Goal: Task Accomplishment & Management: Complete application form

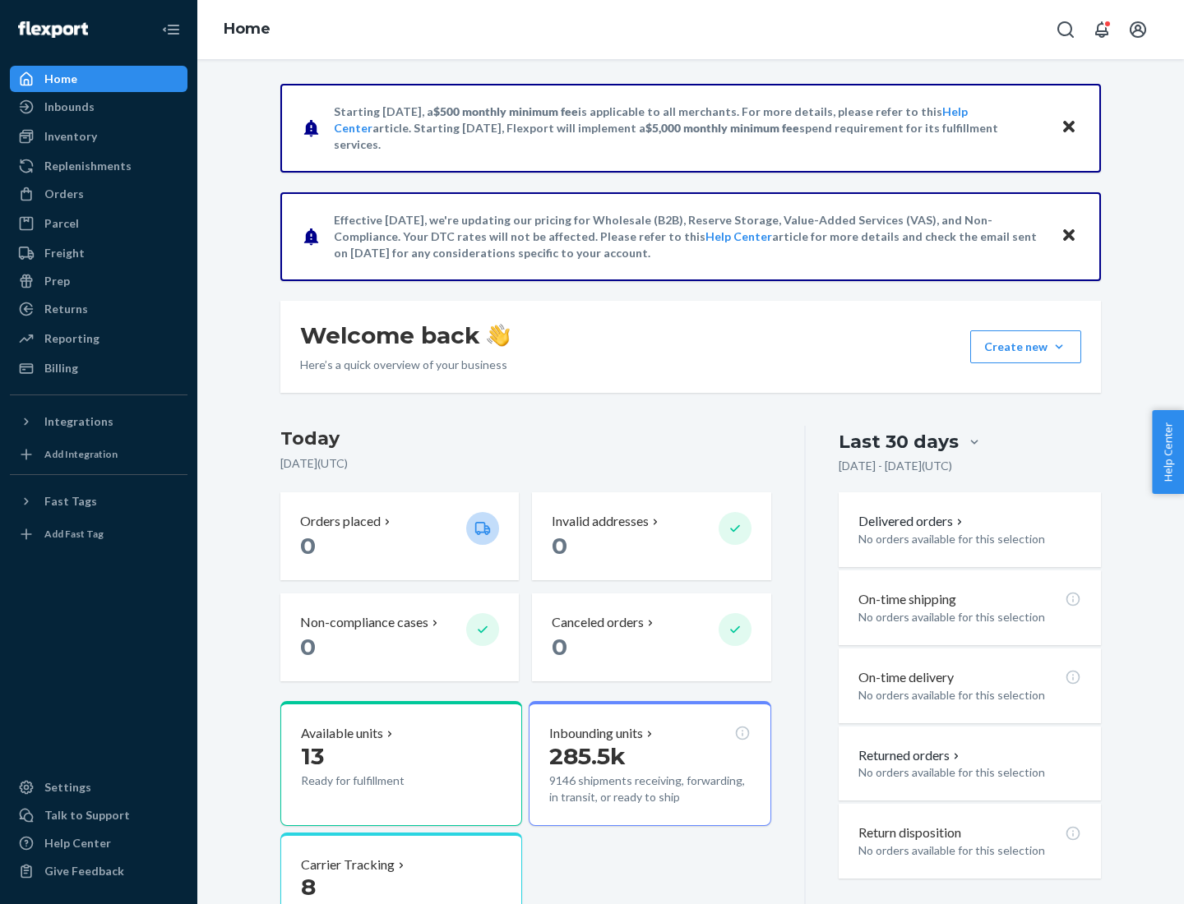
click at [1059, 347] on button "Create new Create new inbound Create new order Create new product" at bounding box center [1025, 346] width 111 height 33
click at [99, 107] on div "Inbounds" at bounding box center [99, 106] width 174 height 23
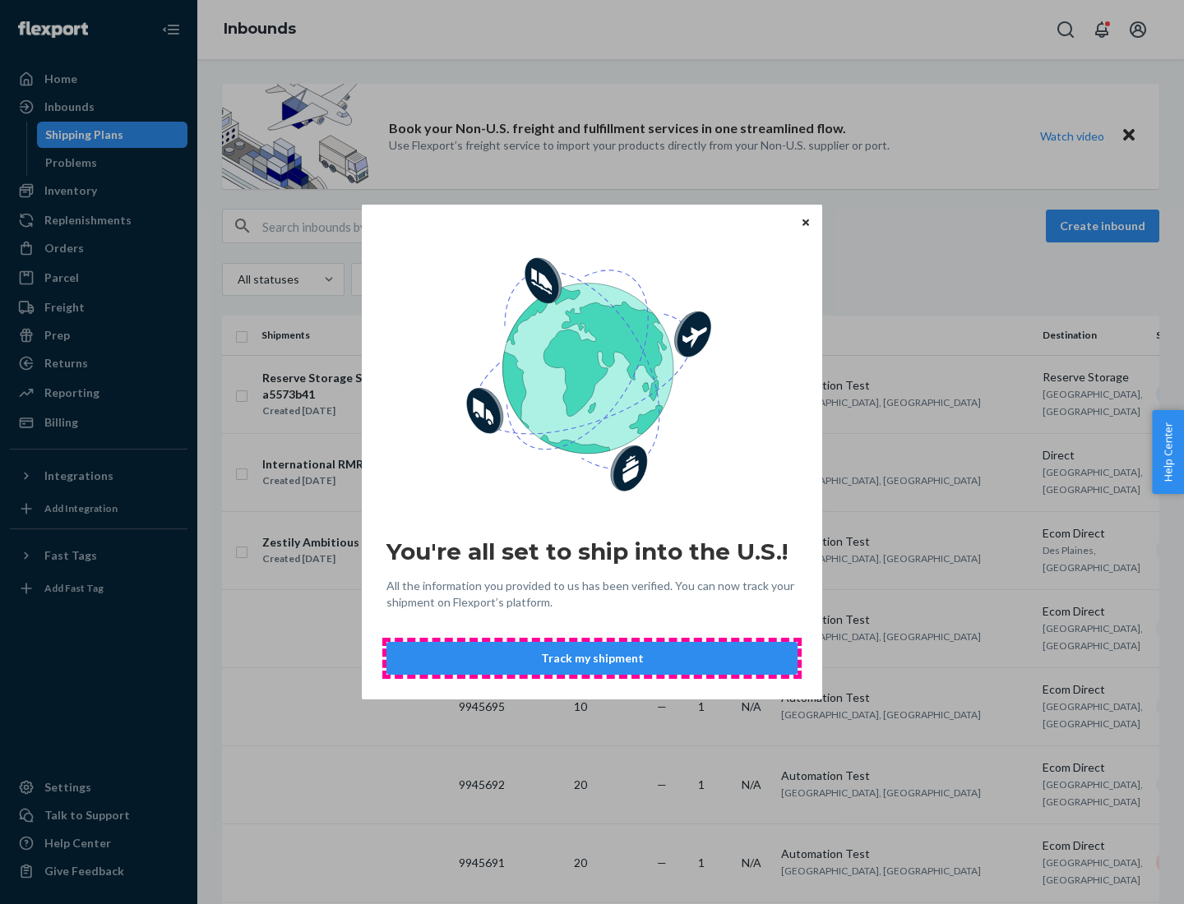
click at [592, 658] on button "Track my shipment" at bounding box center [591, 658] width 411 height 33
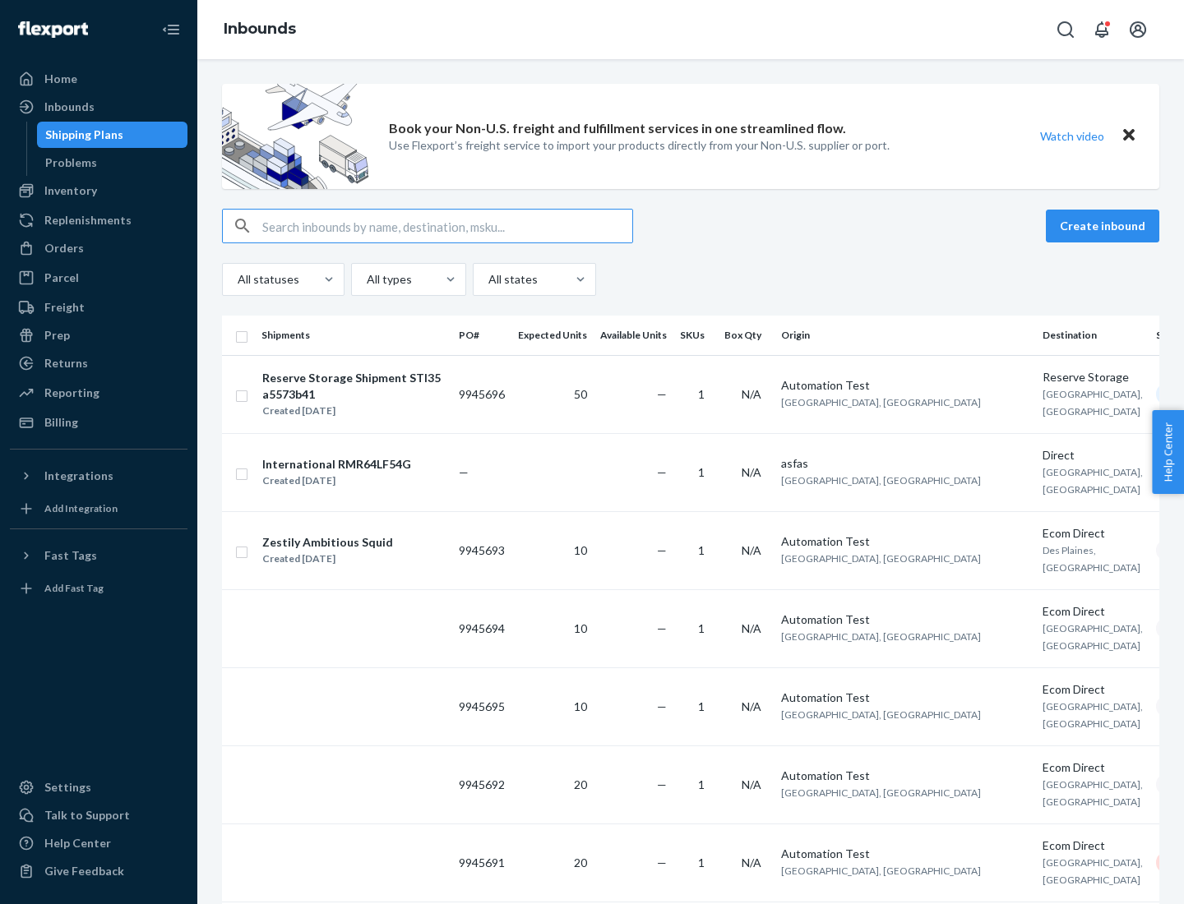
click at [1105, 226] on button "Create inbound" at bounding box center [1102, 226] width 113 height 33
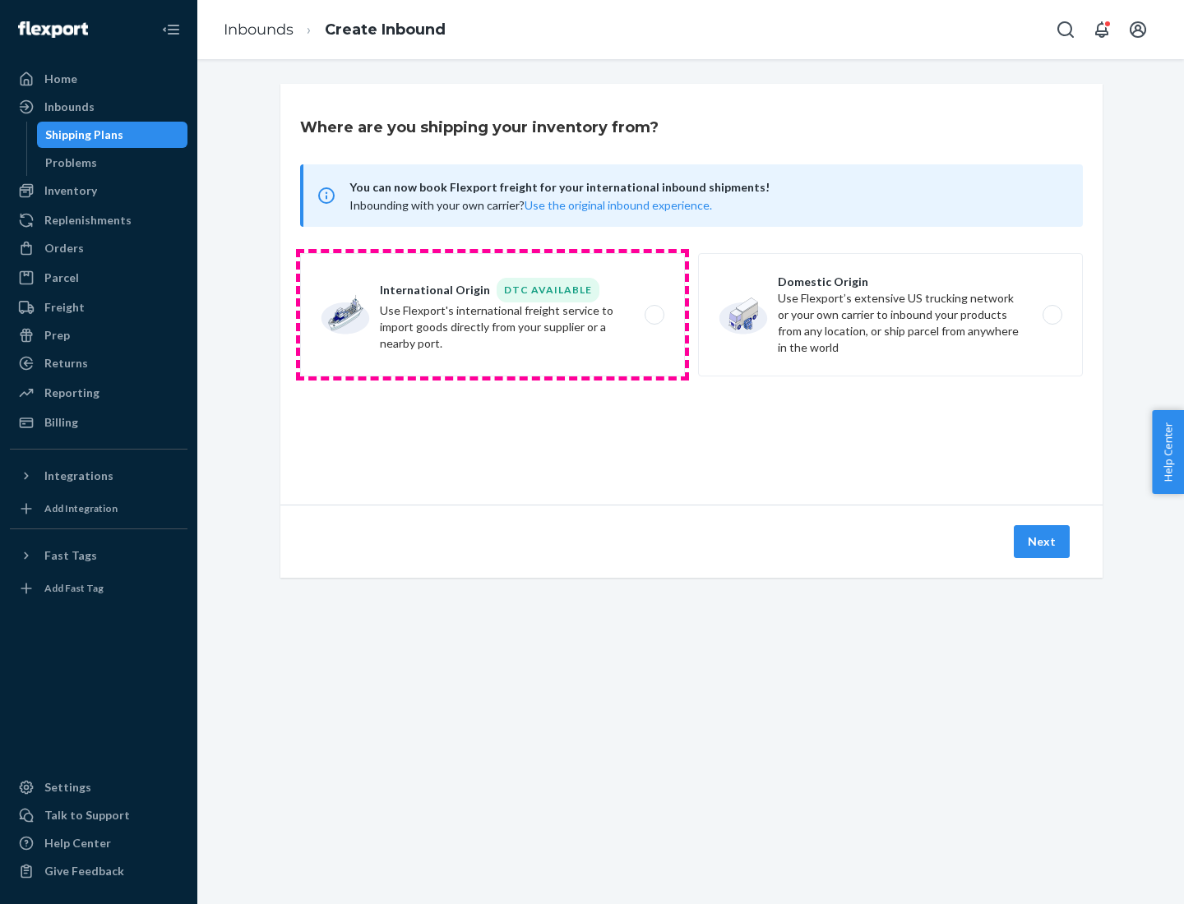
click at [492, 315] on label "International Origin DTC Available Use Flexport's international freight service…" at bounding box center [492, 314] width 385 height 123
click at [654, 315] on input "International Origin DTC Available Use Flexport's international freight service…" at bounding box center [659, 315] width 11 height 11
radio input "true"
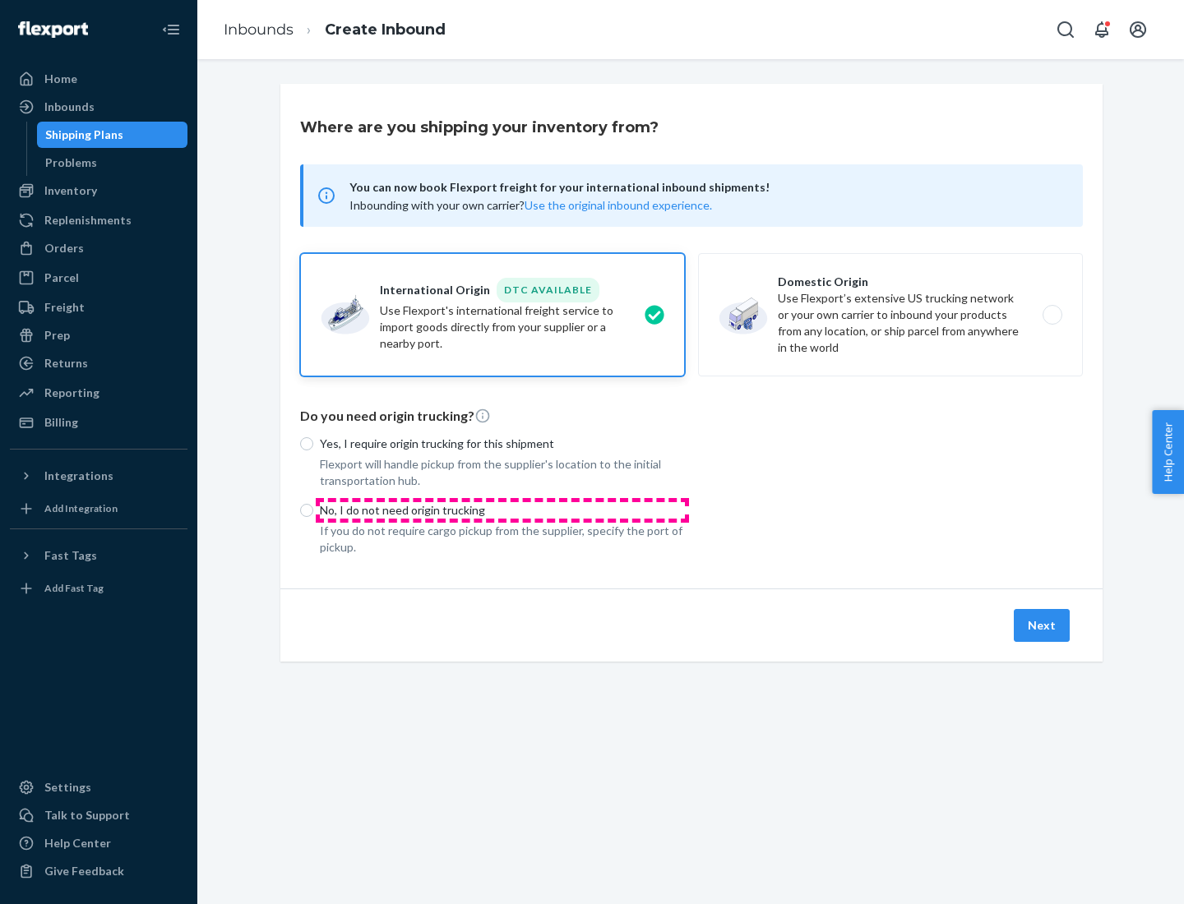
click at [502, 510] on p "No, I do not need origin trucking" at bounding box center [502, 510] width 365 height 16
click at [313, 510] on input "No, I do not need origin trucking" at bounding box center [306, 510] width 13 height 13
radio input "true"
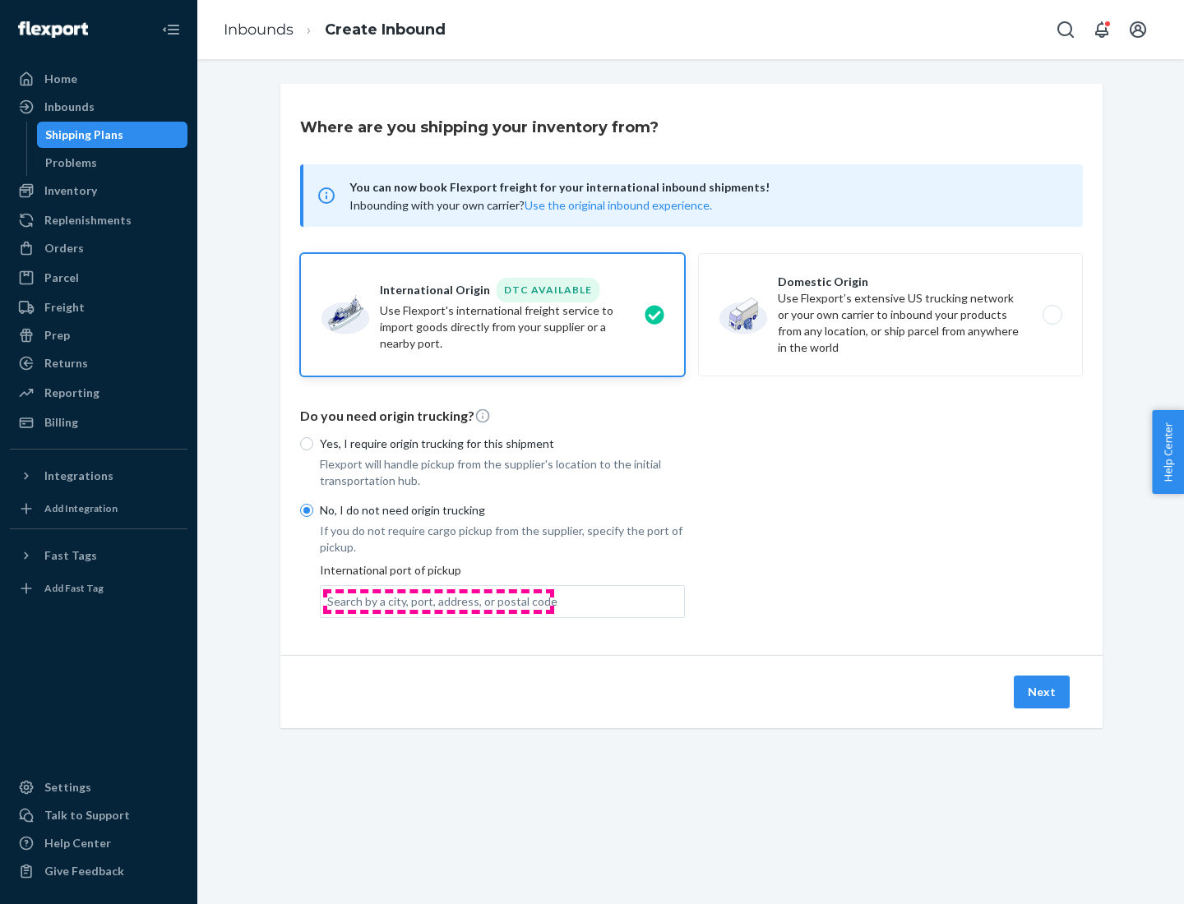
click at [438, 601] on div "Search by a city, port, address, or postal code" at bounding box center [442, 602] width 230 height 16
click at [329, 601] on input "Search by a city, port, address, or postal code" at bounding box center [328, 602] width 2 height 16
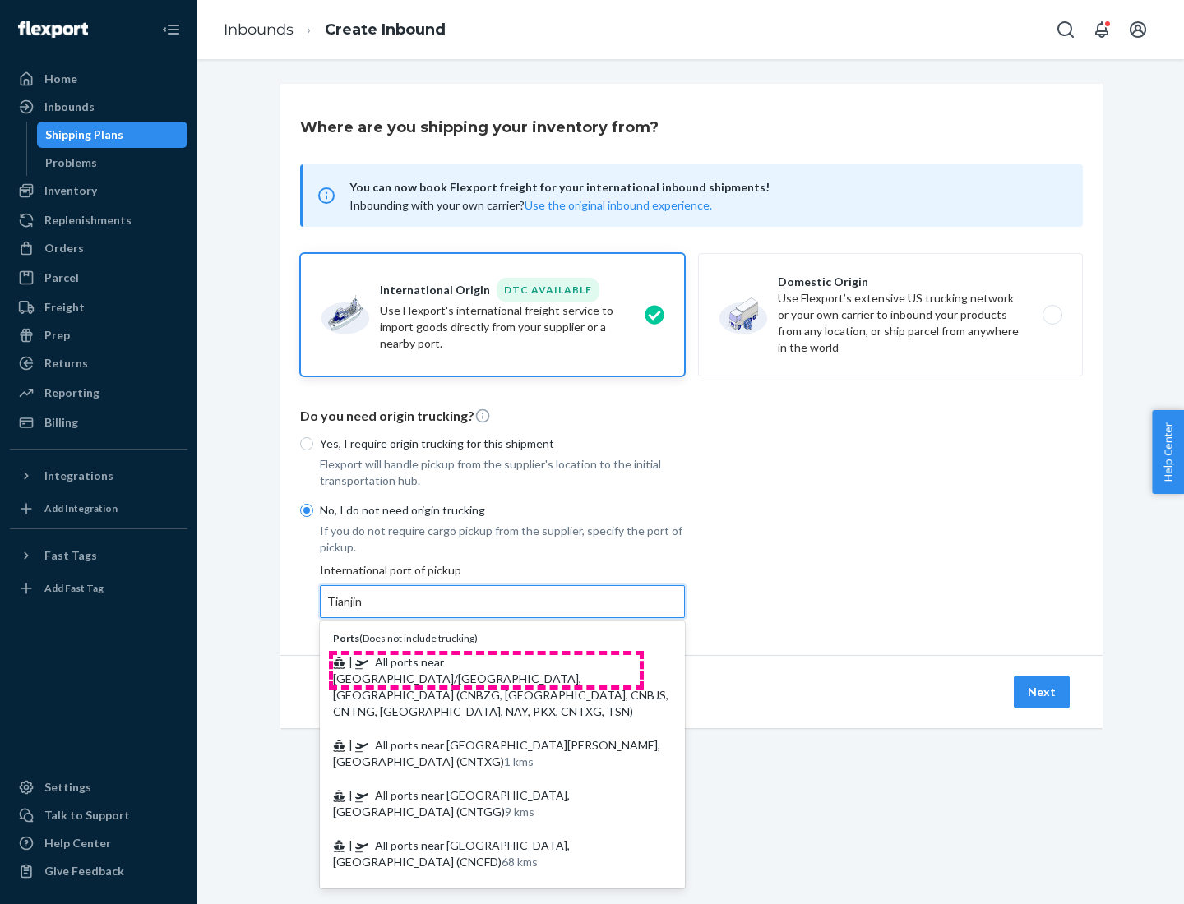
click at [486, 662] on span "| All ports near [GEOGRAPHIC_DATA]/[GEOGRAPHIC_DATA], [GEOGRAPHIC_DATA] (CNBZG,…" at bounding box center [500, 686] width 335 height 63
click at [363, 610] on input "Tianjin" at bounding box center [345, 602] width 36 height 16
type input "All ports near [GEOGRAPHIC_DATA]/[GEOGRAPHIC_DATA], [GEOGRAPHIC_DATA] (CNBZG, […"
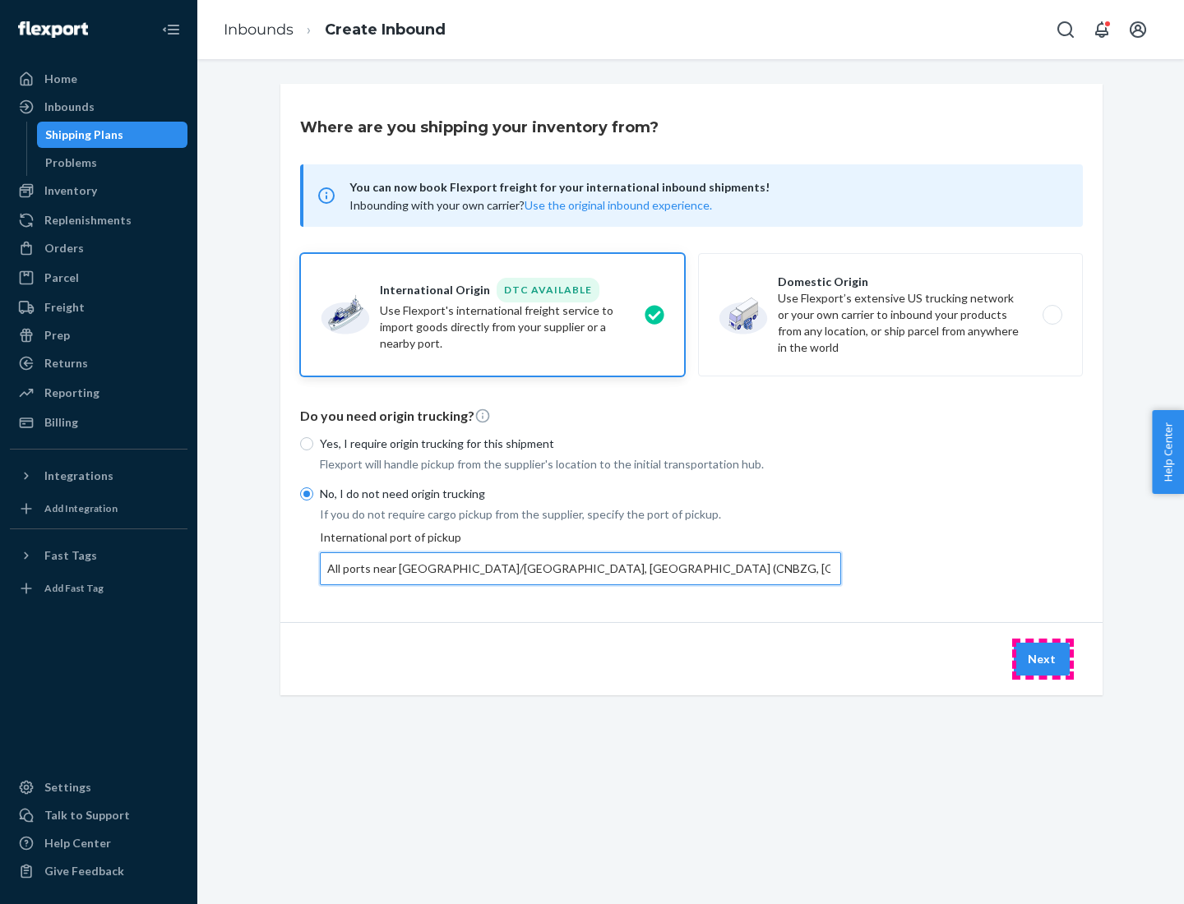
click at [1042, 658] on button "Next" at bounding box center [1042, 659] width 56 height 33
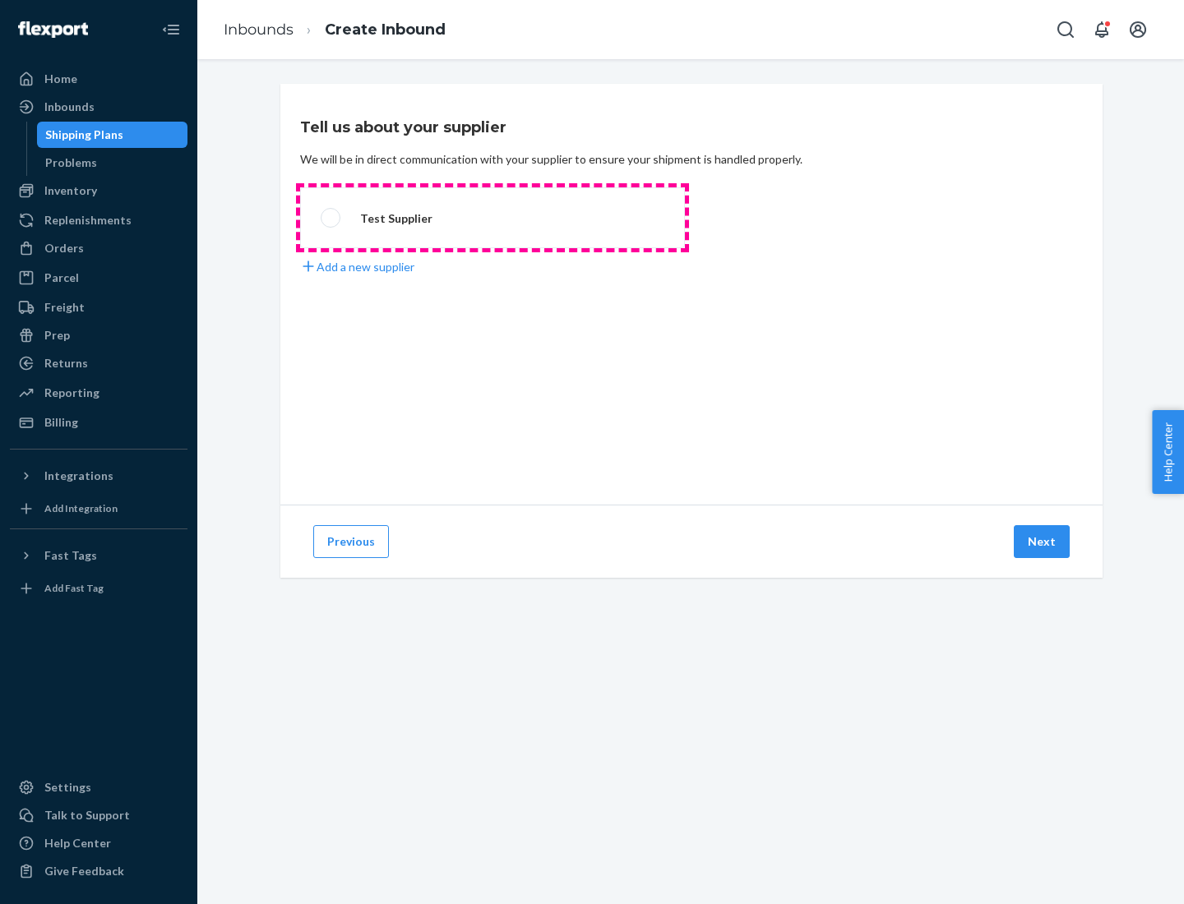
click at [492, 218] on label "Test Supplier" at bounding box center [492, 217] width 385 height 61
click at [331, 218] on input "Test Supplier" at bounding box center [326, 218] width 11 height 11
radio input "true"
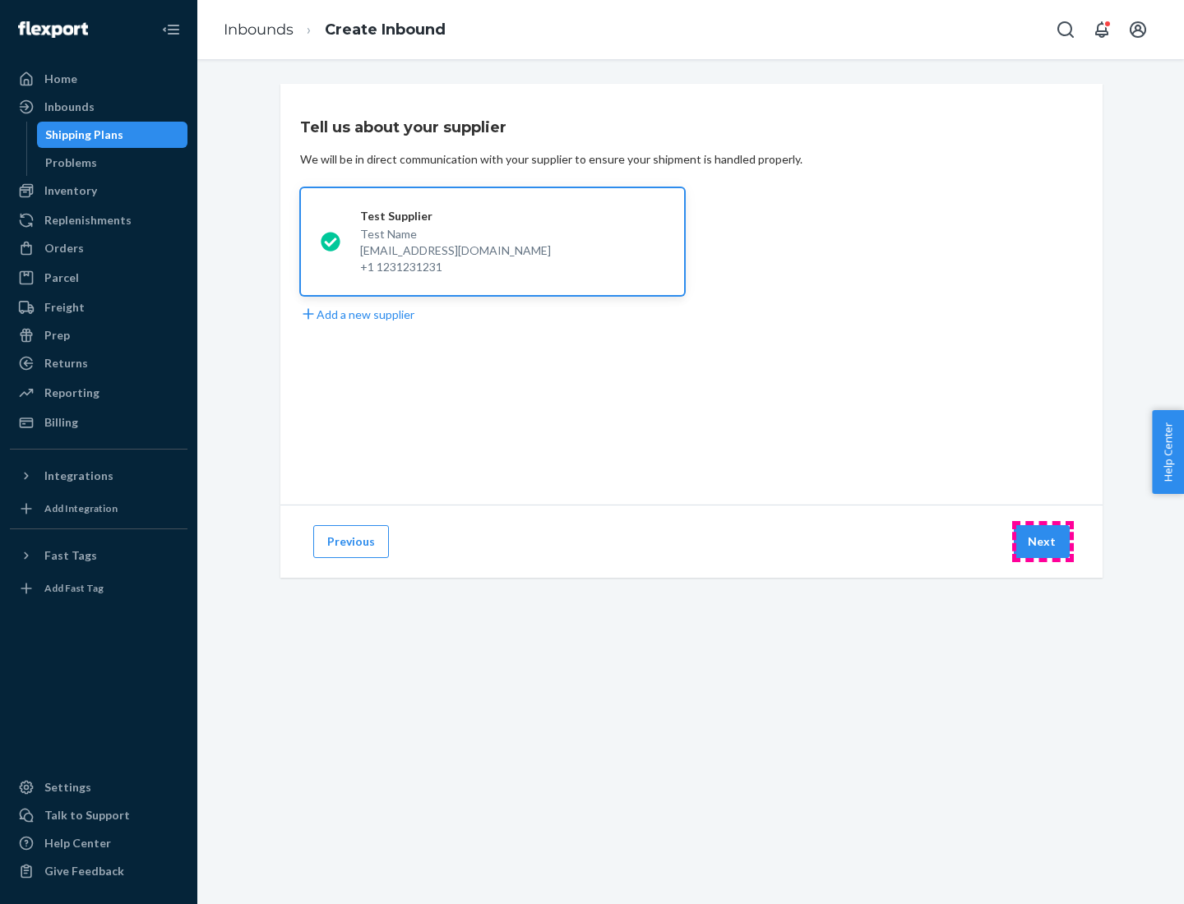
click at [1042, 542] on button "Next" at bounding box center [1042, 541] width 56 height 33
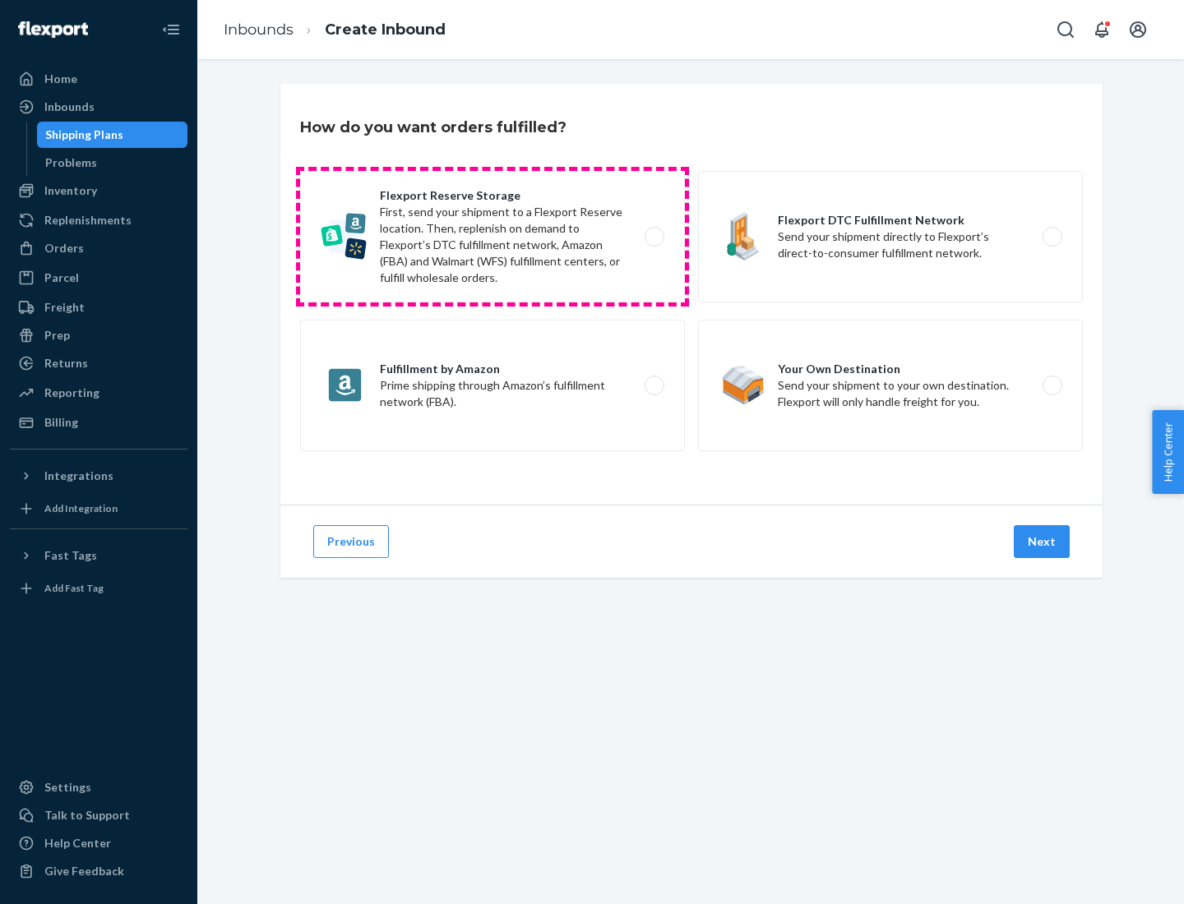
click at [492, 237] on label "Flexport Reserve Storage First, send your shipment to a Flexport Reserve locati…" at bounding box center [492, 237] width 385 height 132
click at [654, 237] on input "Flexport Reserve Storage First, send your shipment to a Flexport Reserve locati…" at bounding box center [659, 237] width 11 height 11
radio input "true"
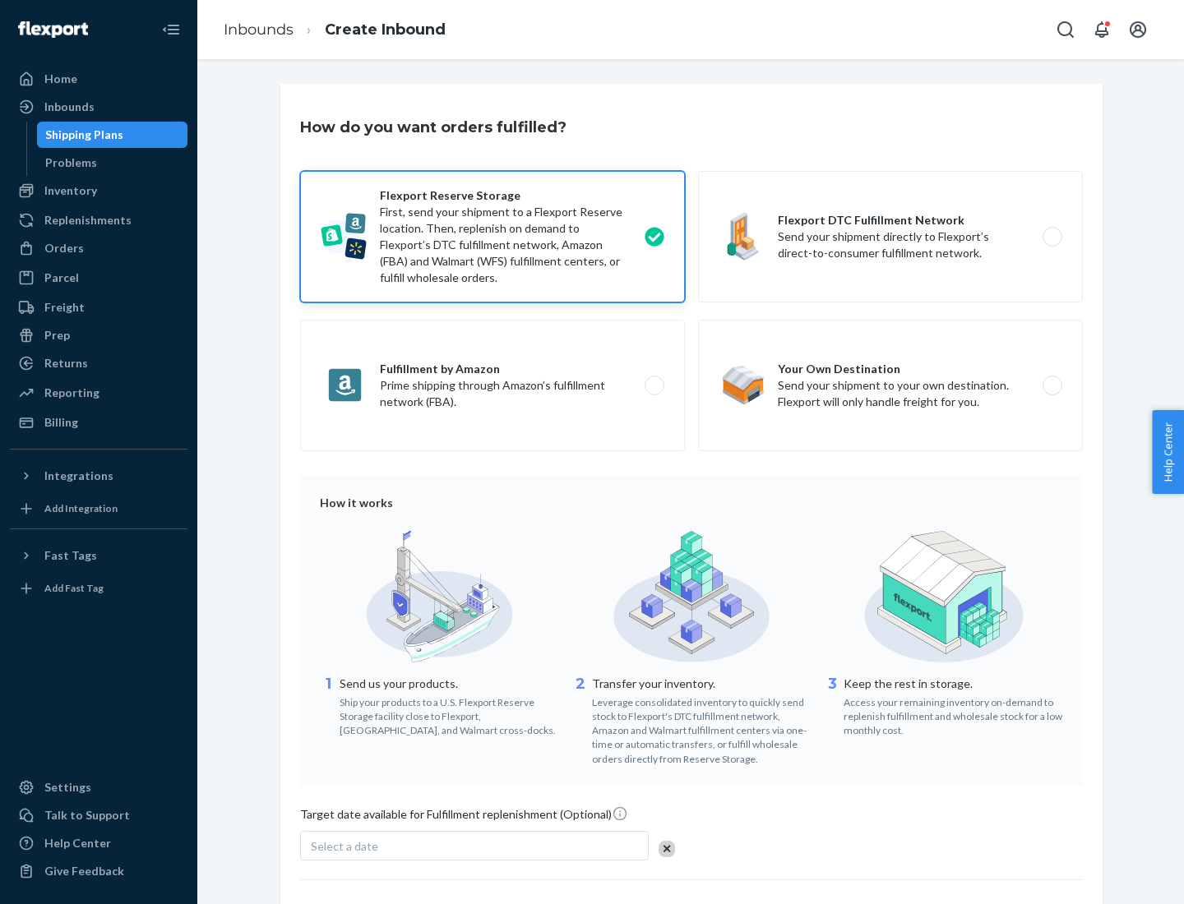
scroll to position [135, 0]
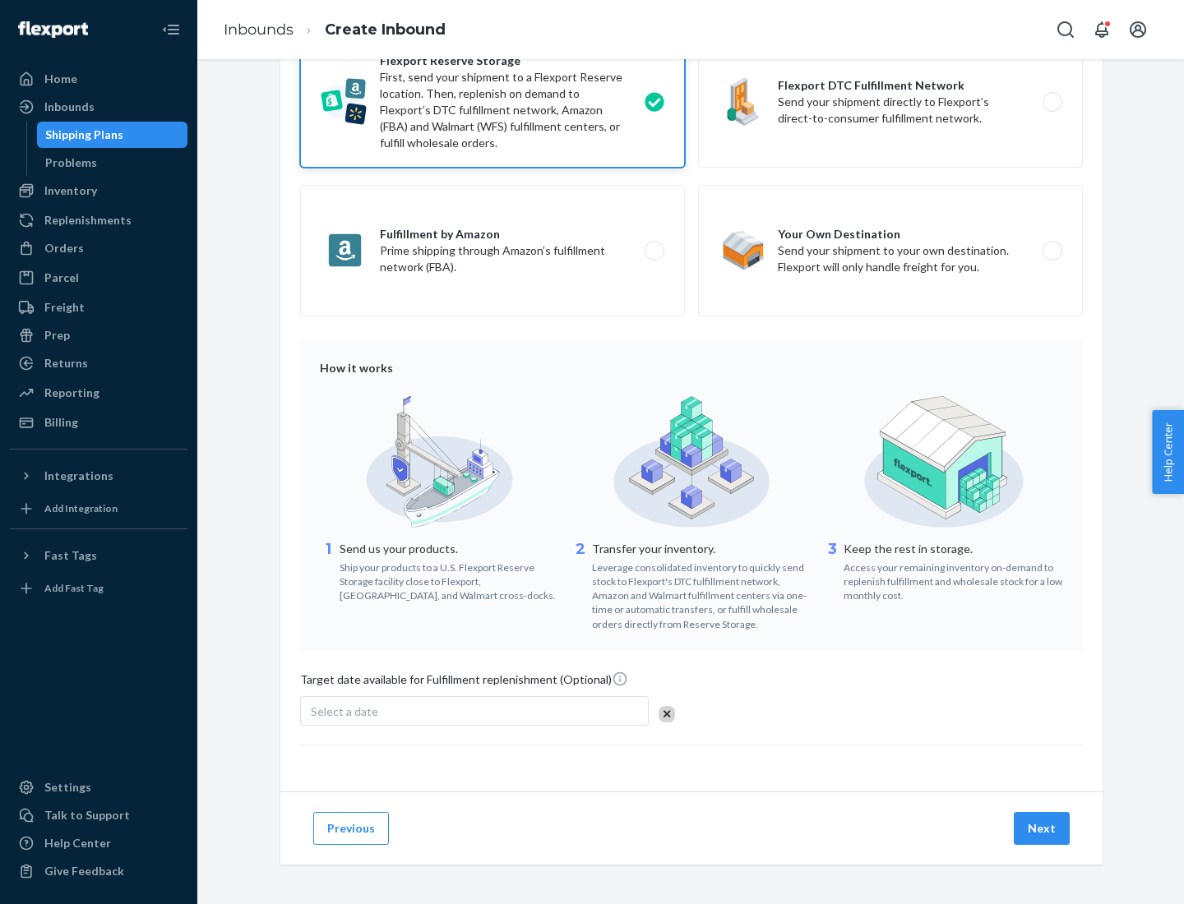
click at [1042, 828] on button "Next" at bounding box center [1042, 828] width 56 height 33
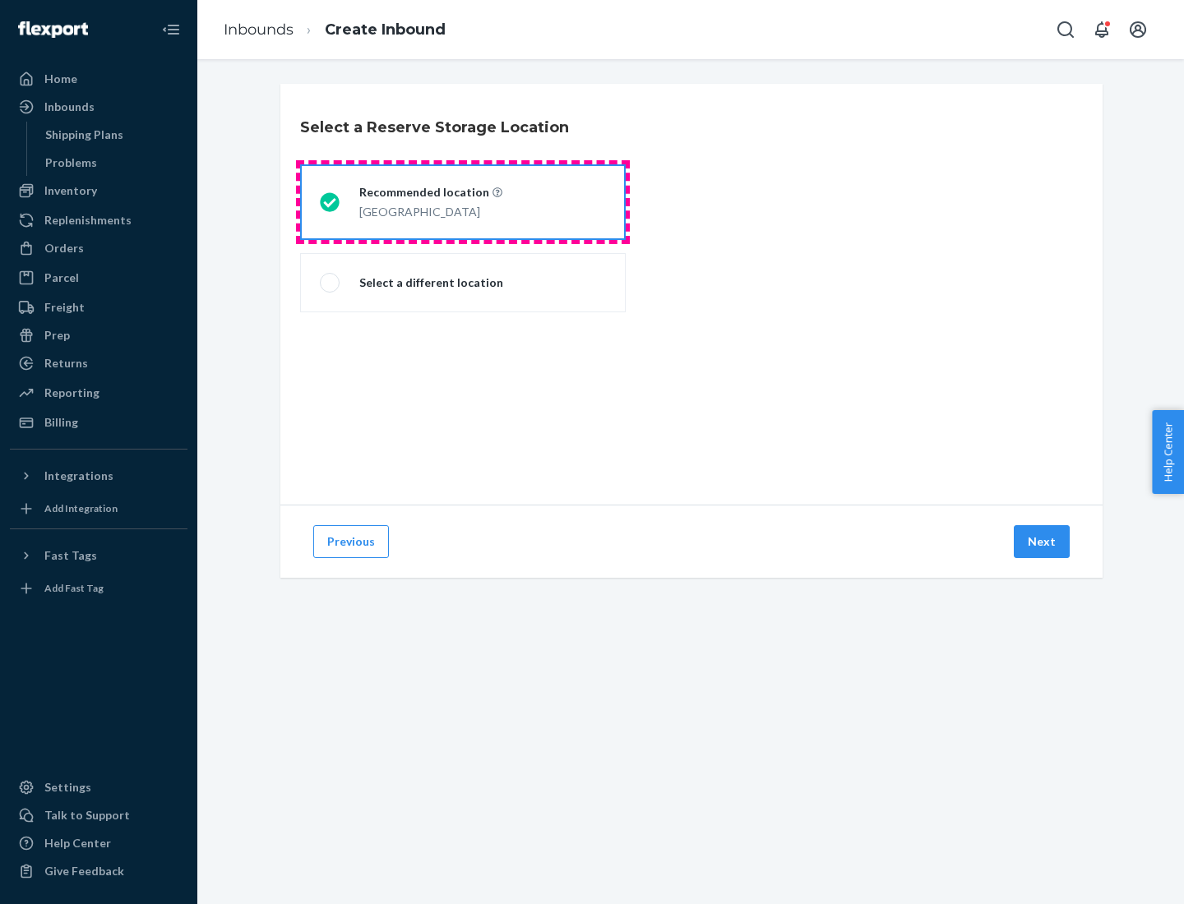
click at [463, 202] on div "[GEOGRAPHIC_DATA]" at bounding box center [430, 211] width 143 height 20
click at [330, 202] on input "Recommended location [GEOGRAPHIC_DATA]" at bounding box center [325, 202] width 11 height 11
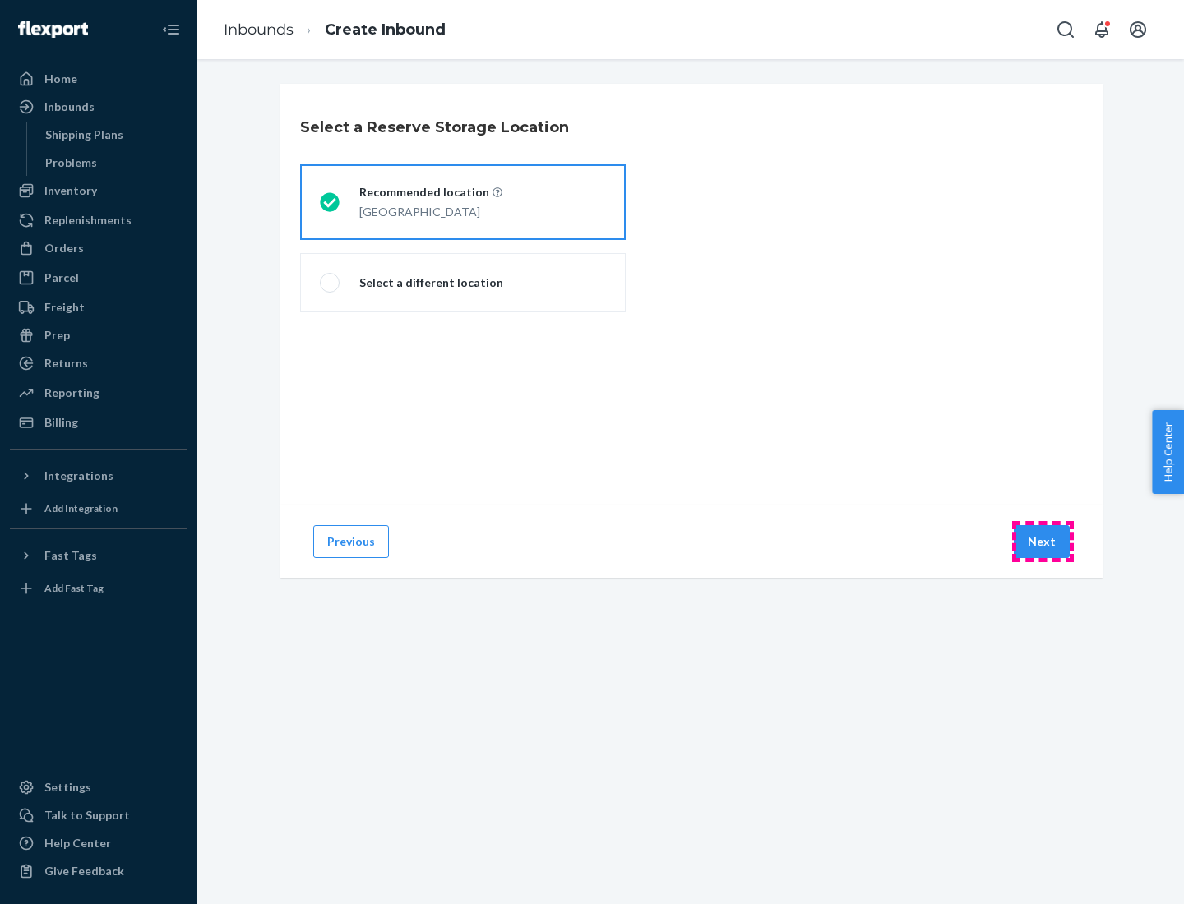
click at [1042, 542] on button "Next" at bounding box center [1042, 541] width 56 height 33
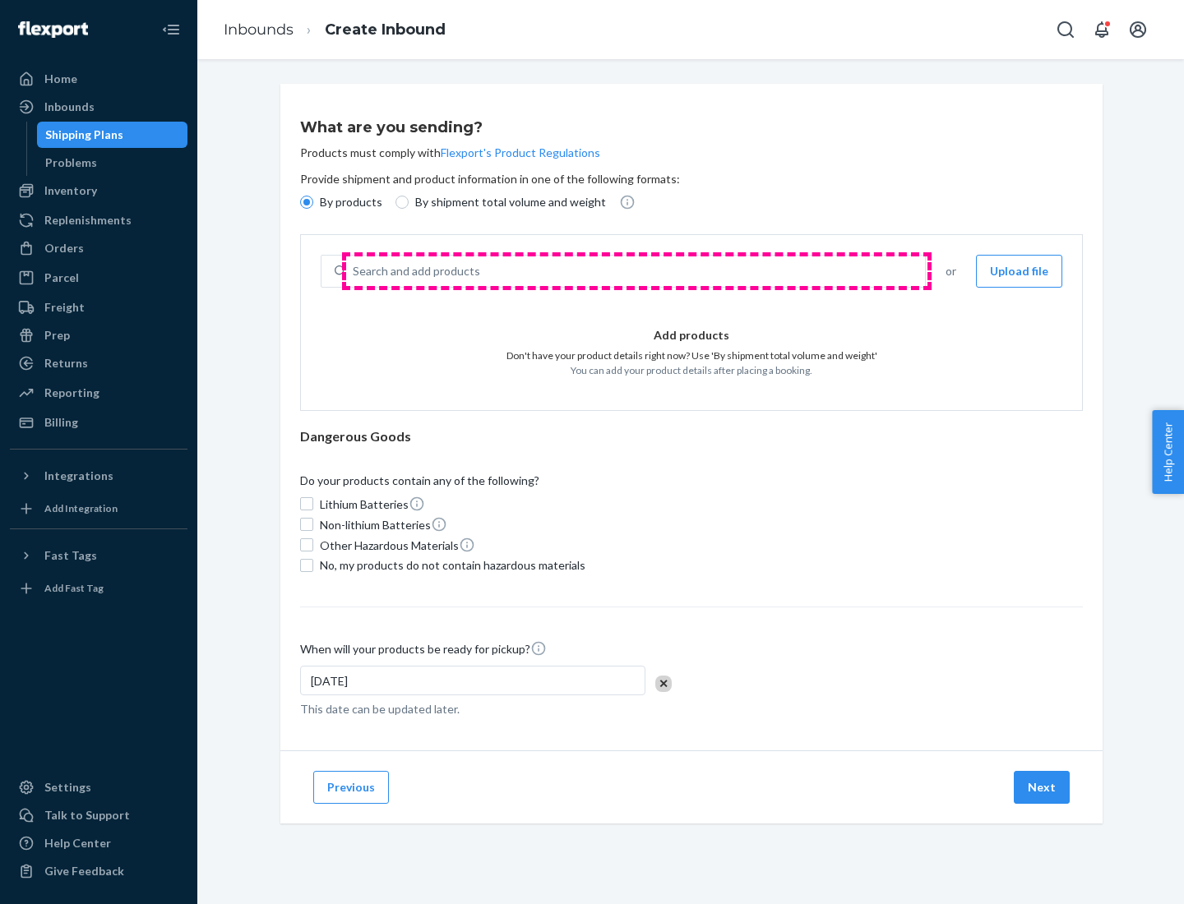
click at [636, 271] on div "Search and add products" at bounding box center [635, 271] width 579 height 30
click at [354, 271] on input "Search and add products" at bounding box center [354, 271] width 2 height 16
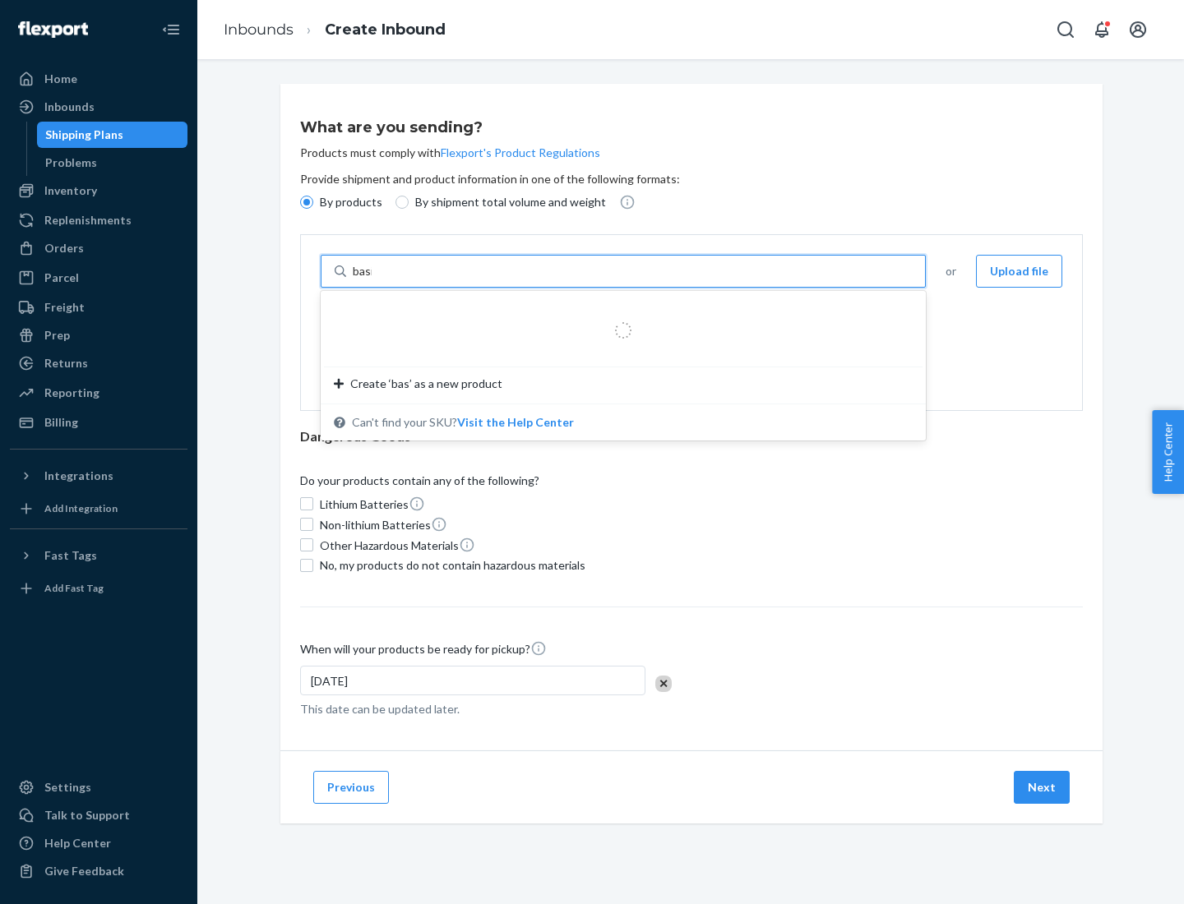
type input "basic"
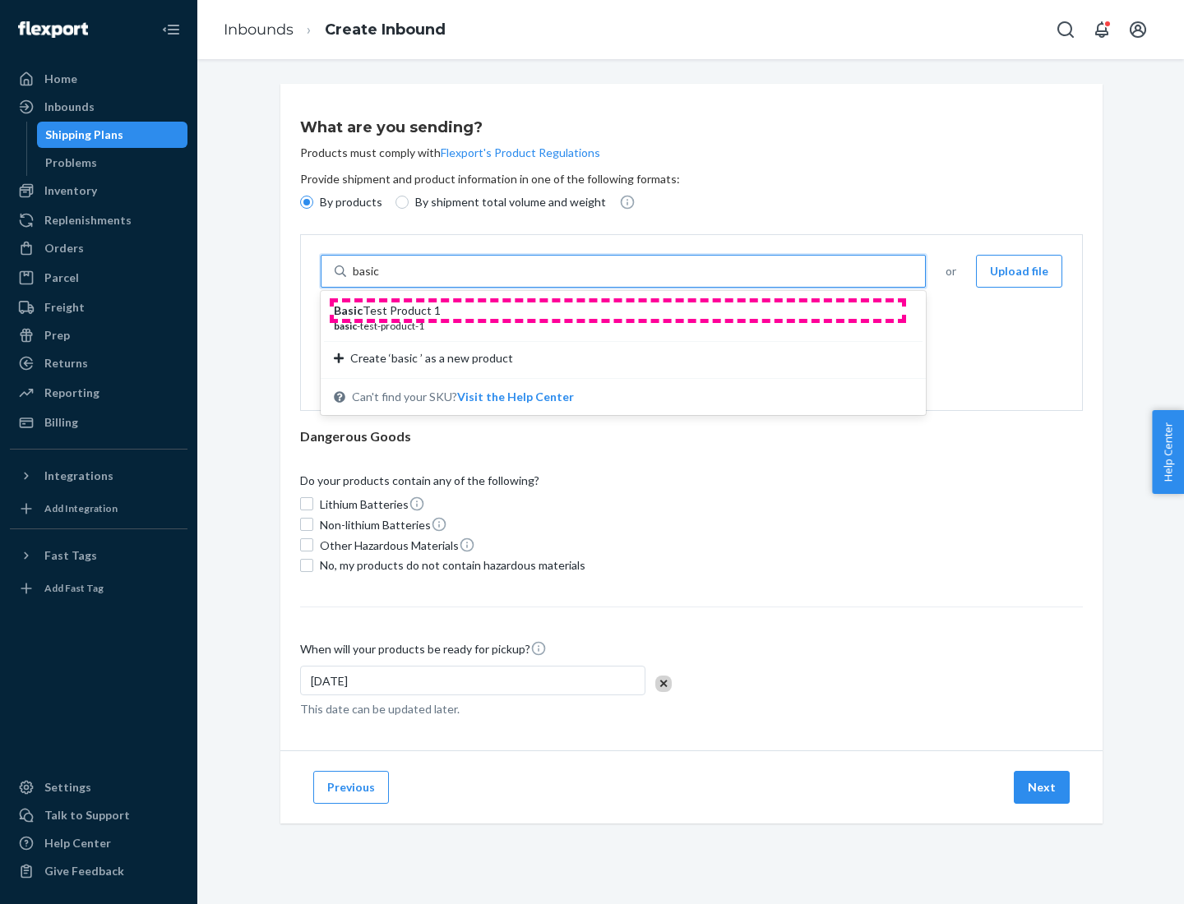
click at [617, 311] on div "Basic Test Product 1" at bounding box center [617, 311] width 566 height 16
click at [382, 279] on input "basic" at bounding box center [368, 271] width 30 height 16
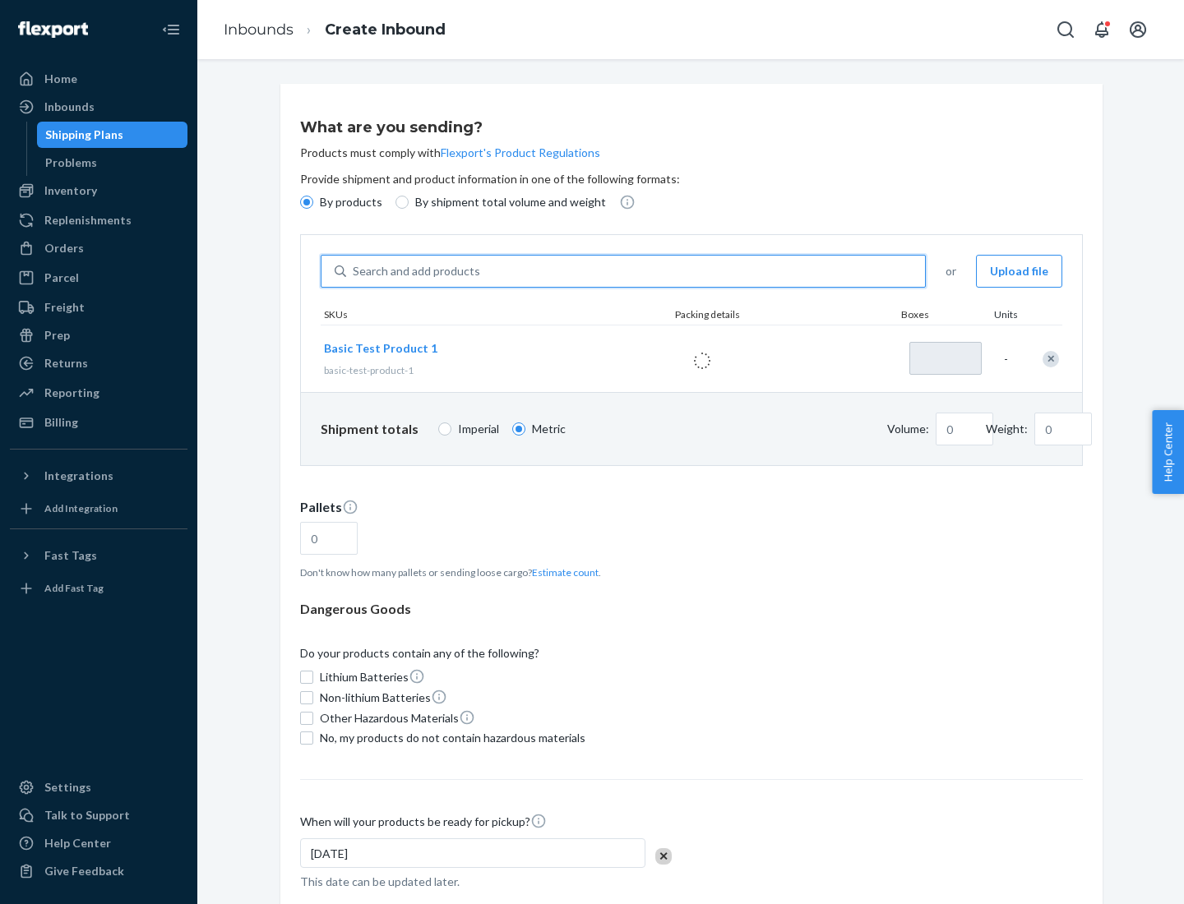
type input "1"
type input "1.09"
type input "3.27"
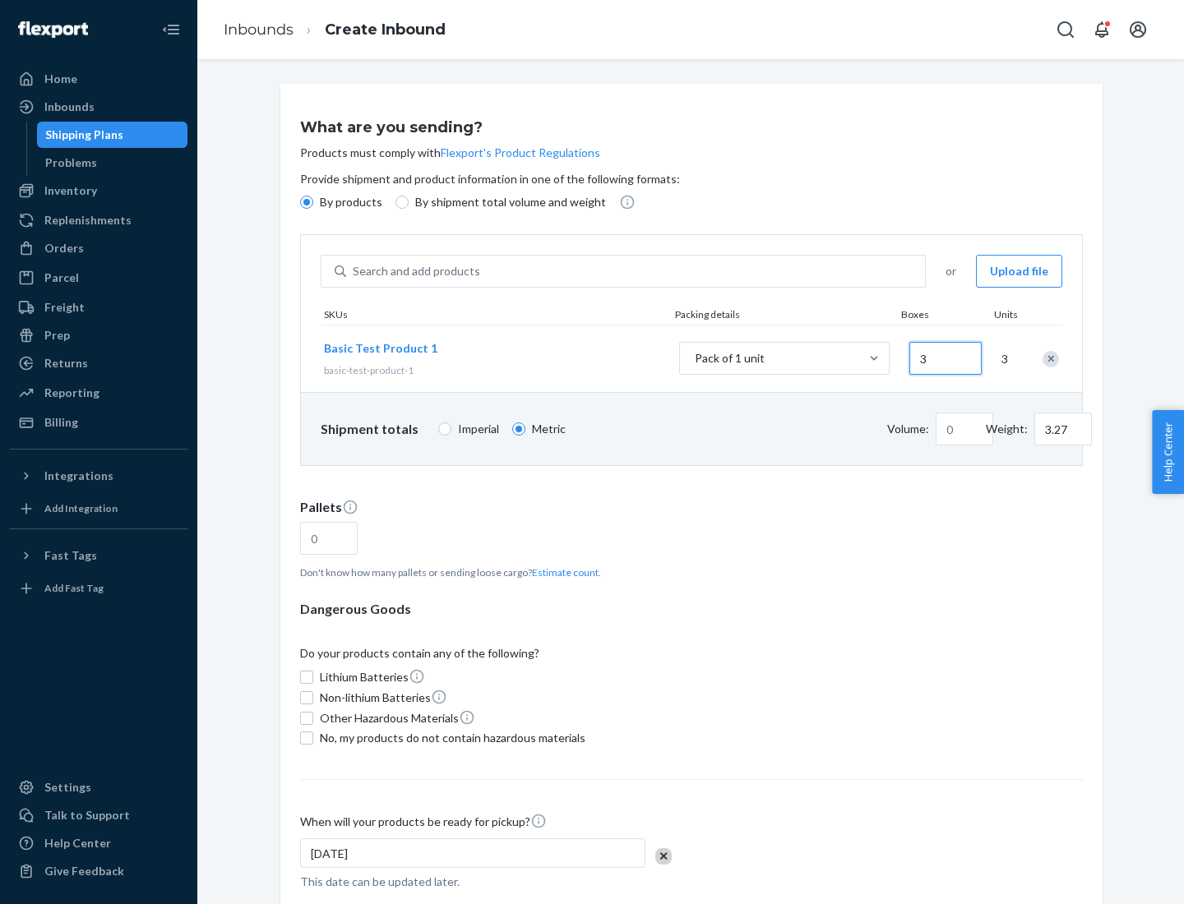
type input "30"
type input "0.01"
type input "32.66"
type input "300"
type input "0.07"
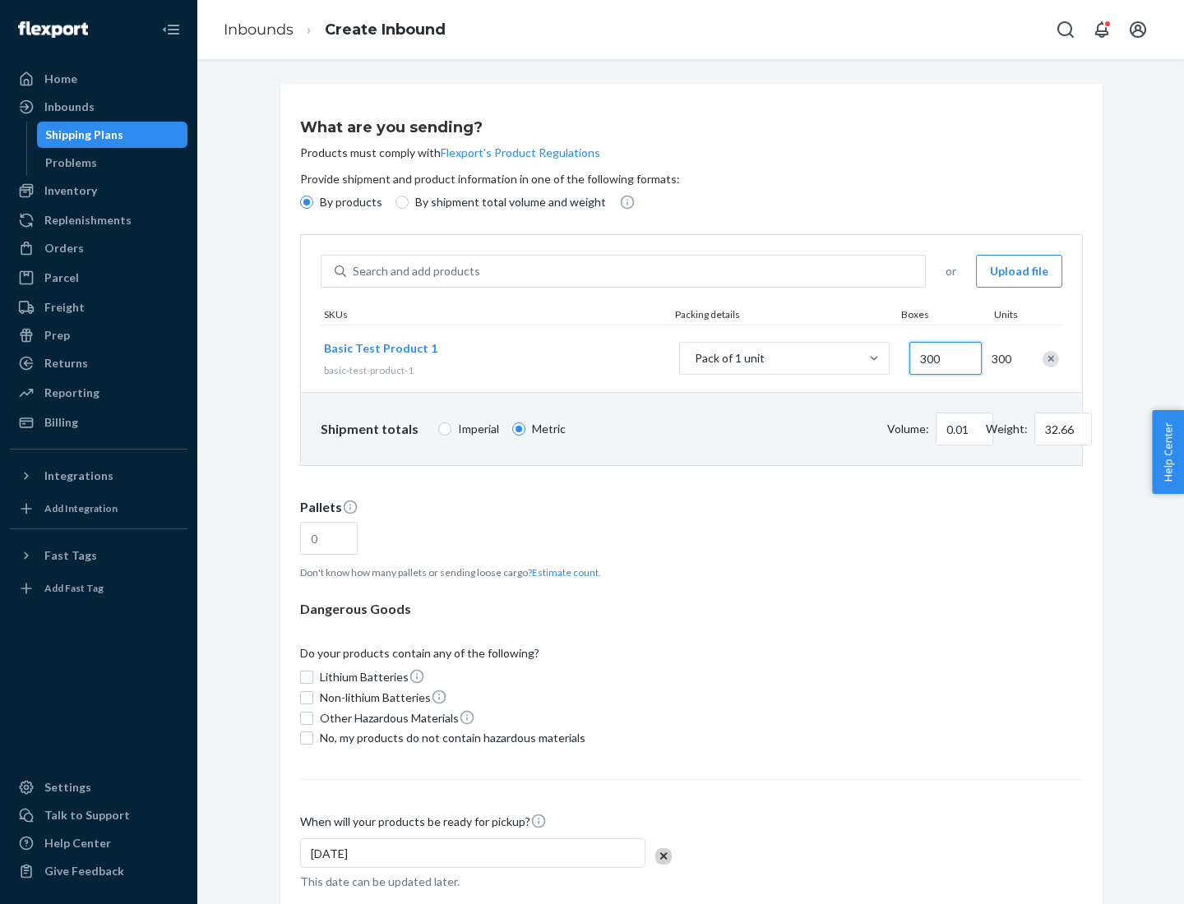
type input "326.59"
type input "3000"
type input "0.68"
type input "3265.86"
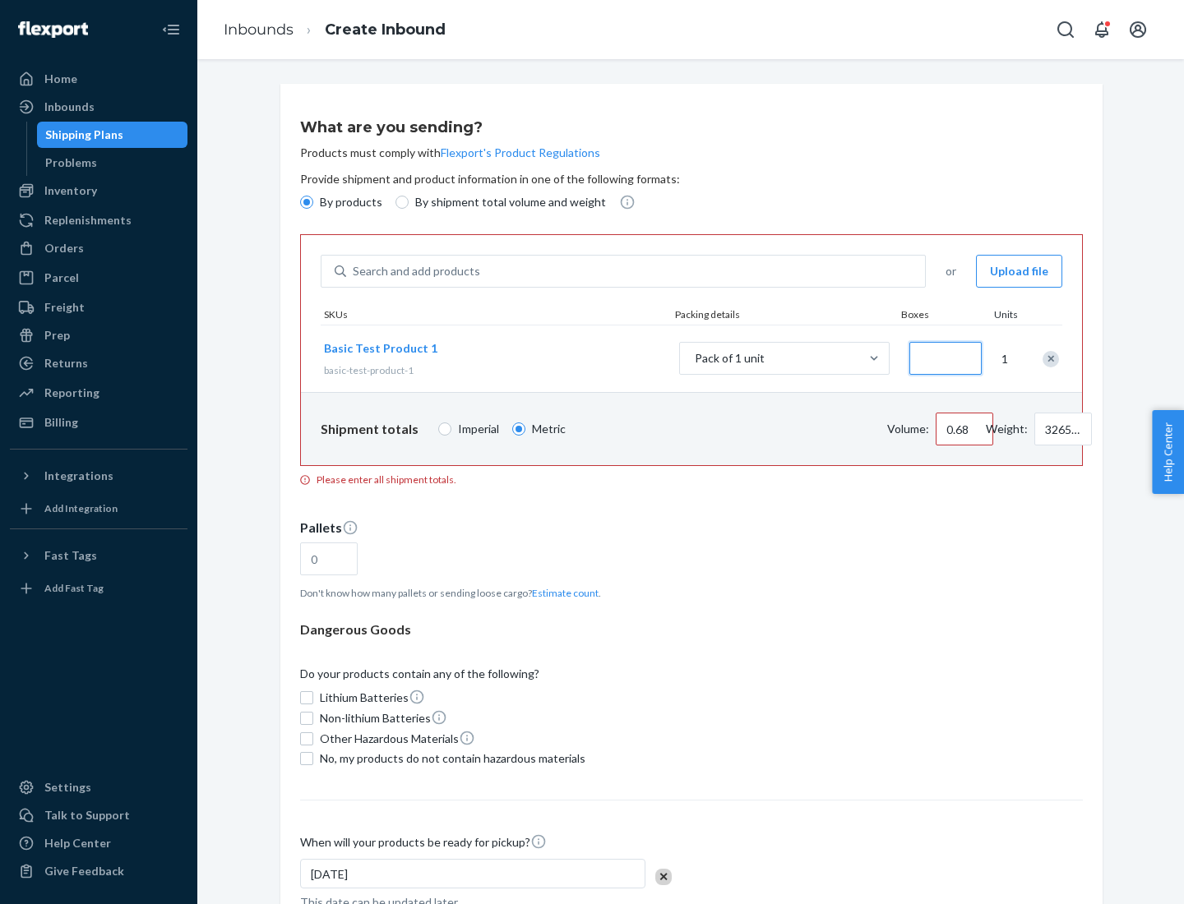
type input "1.09"
type input "10"
type input "10.89"
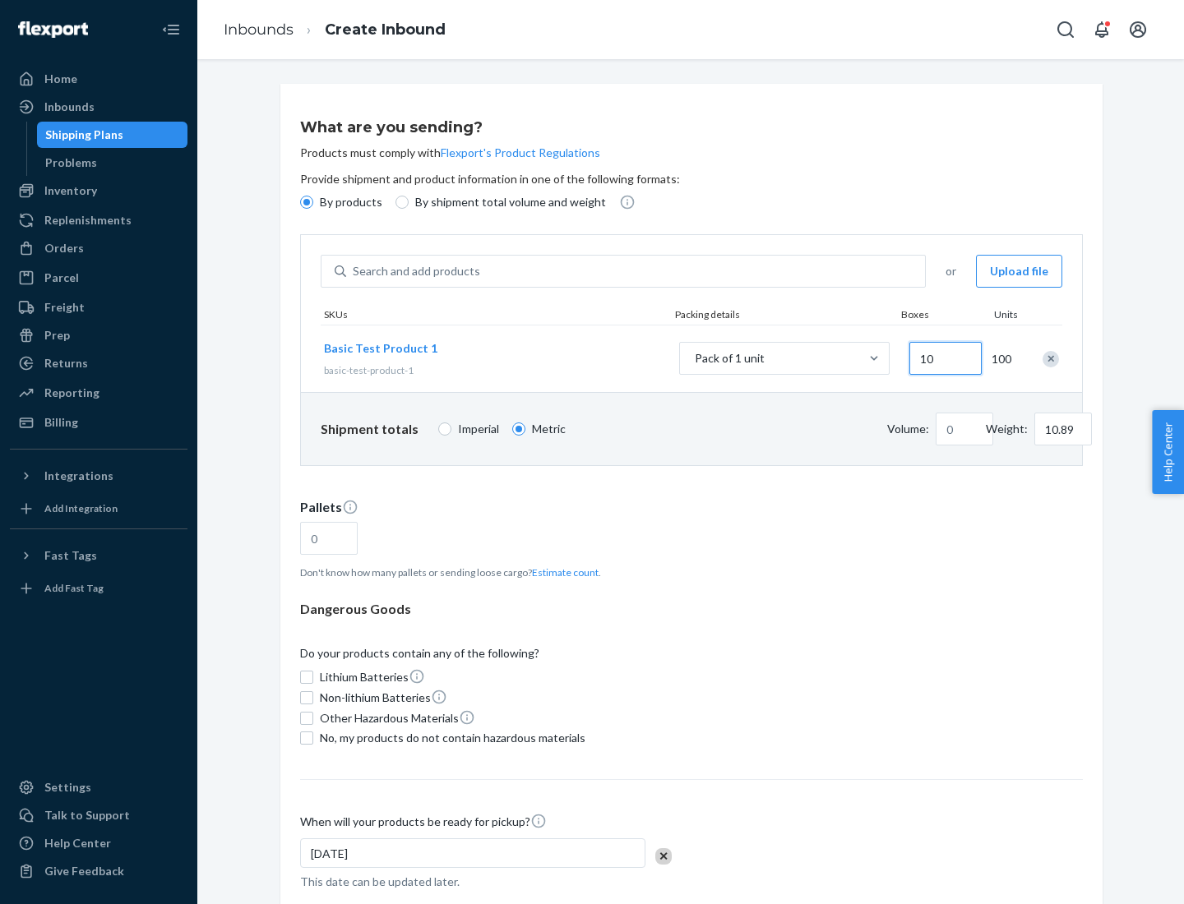
type input "0.02"
type input "108.86"
type input "1000"
type input "0.23"
type input "1088.62"
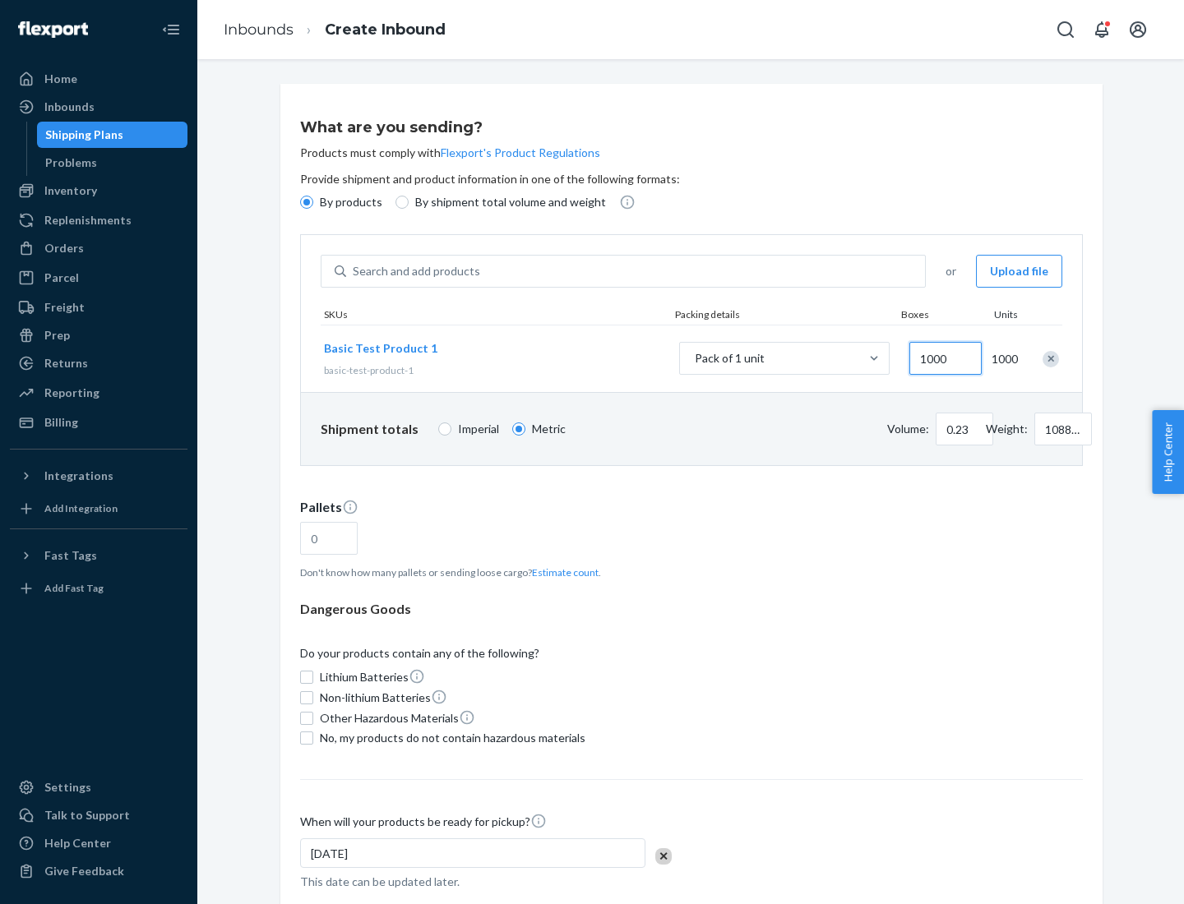
scroll to position [57, 0]
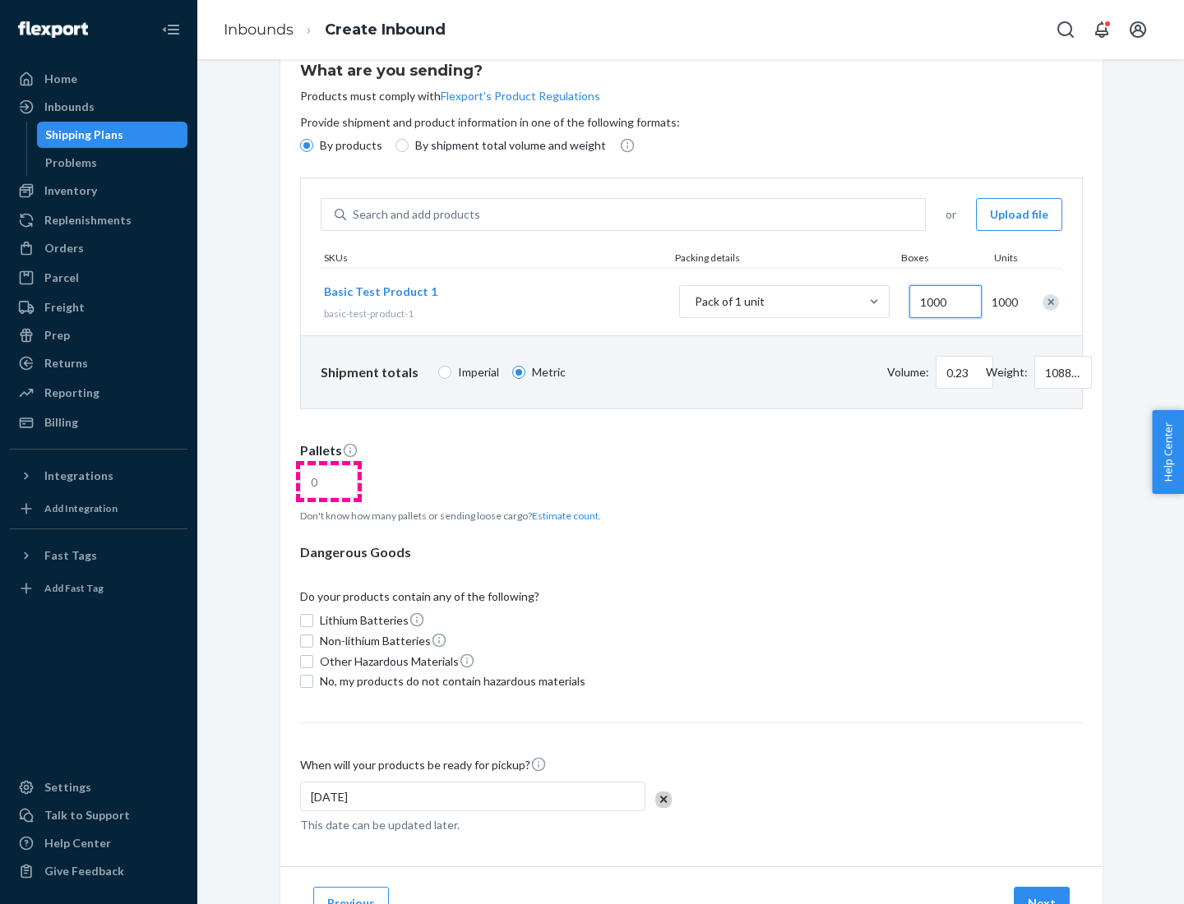
type input "1000"
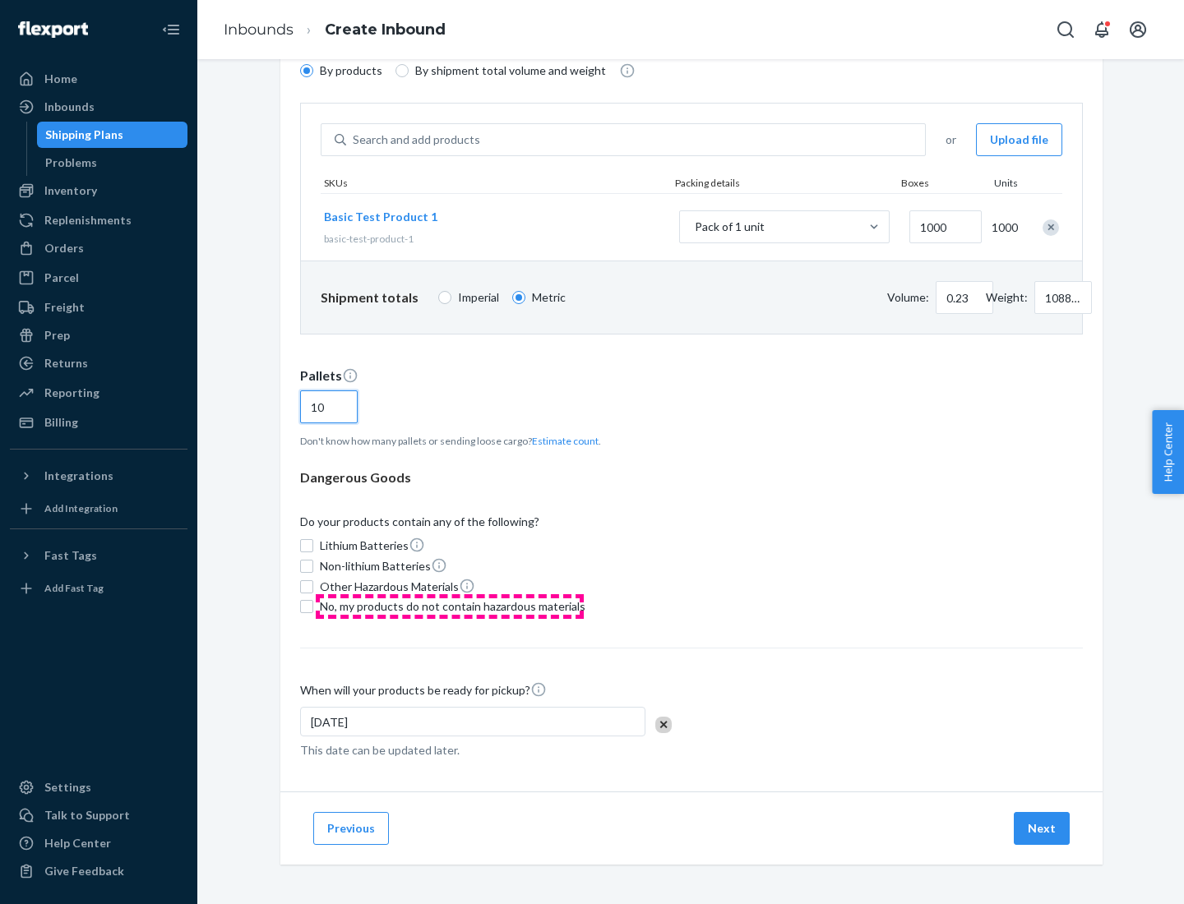
type input "10"
click at [450, 607] on span "No, my products do not contain hazardous materials" at bounding box center [453, 606] width 266 height 16
click at [313, 607] on input "No, my products do not contain hazardous materials" at bounding box center [306, 606] width 13 height 13
checkbox input "true"
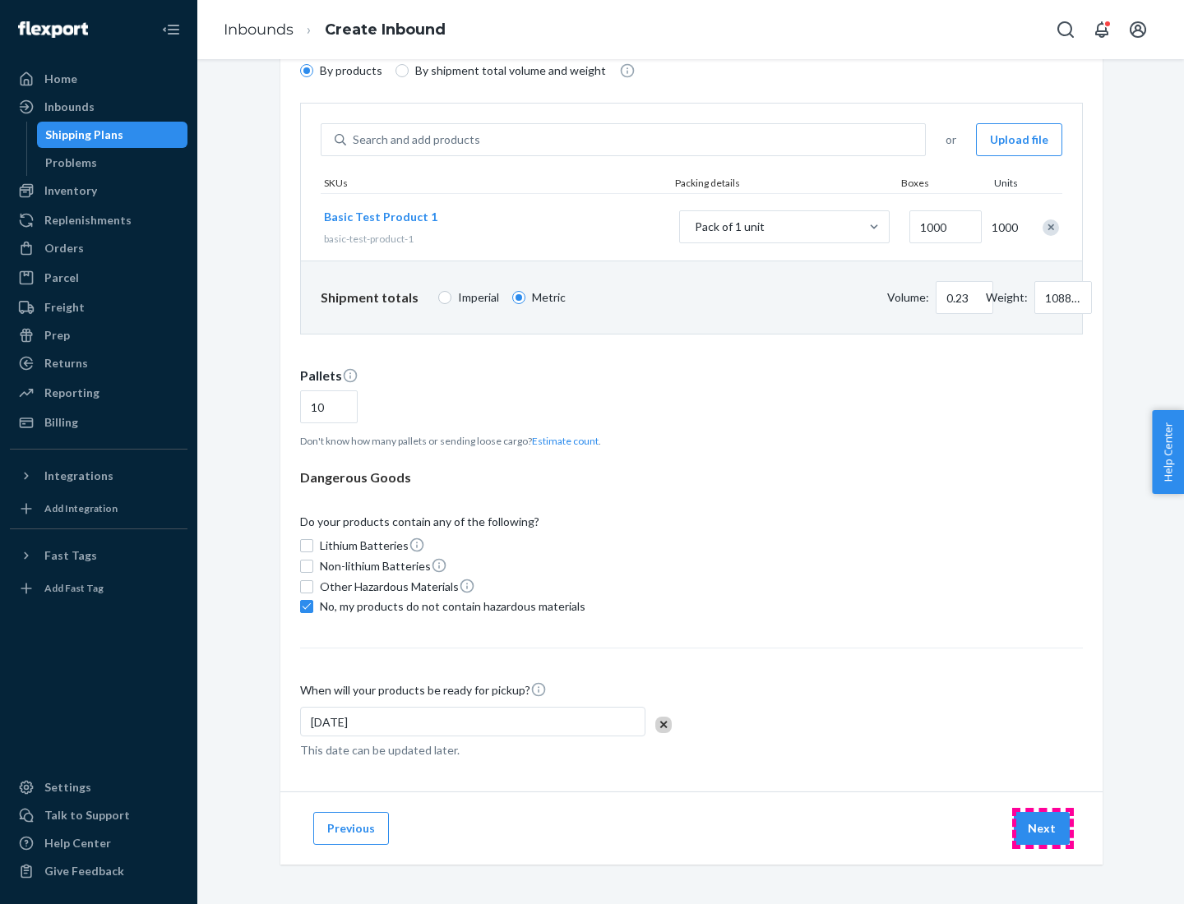
click at [1042, 829] on button "Next" at bounding box center [1042, 828] width 56 height 33
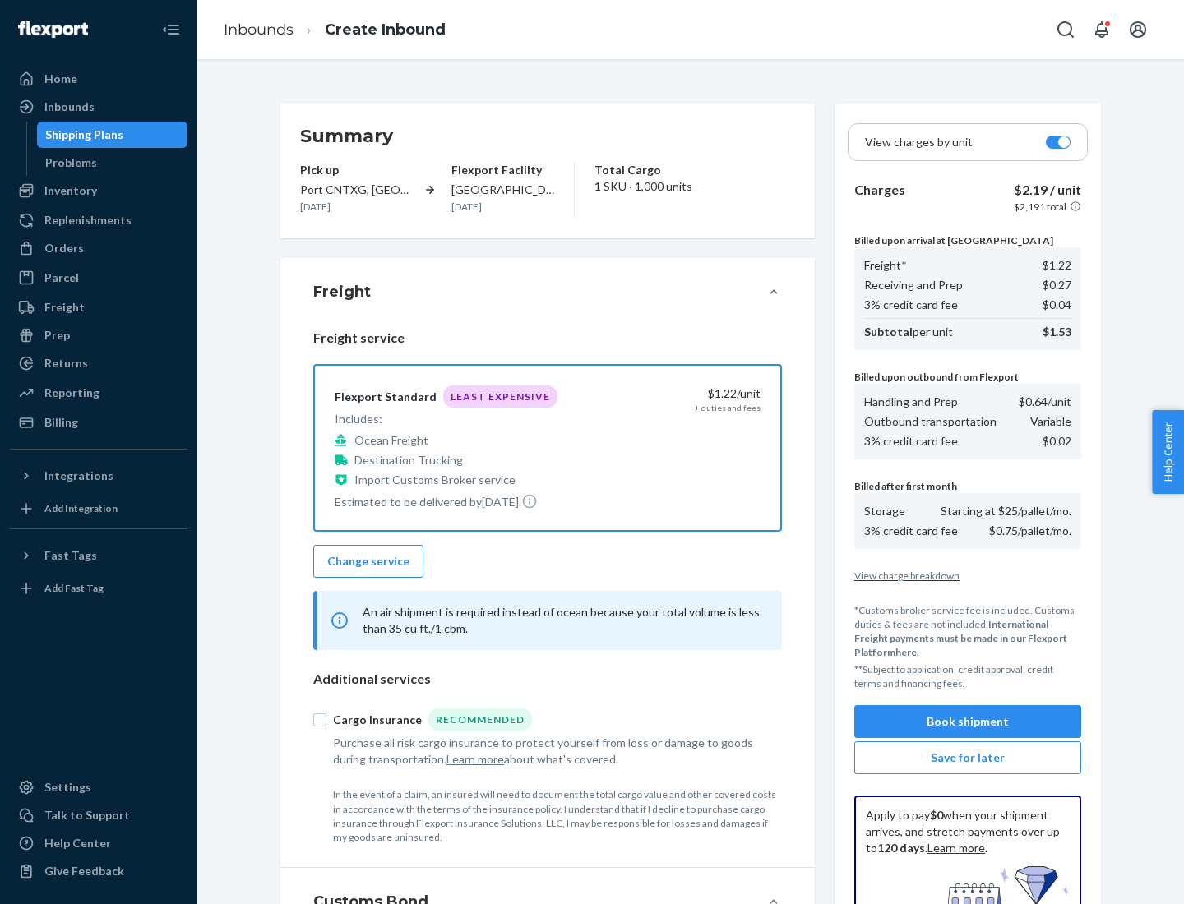
scroll to position [240, 0]
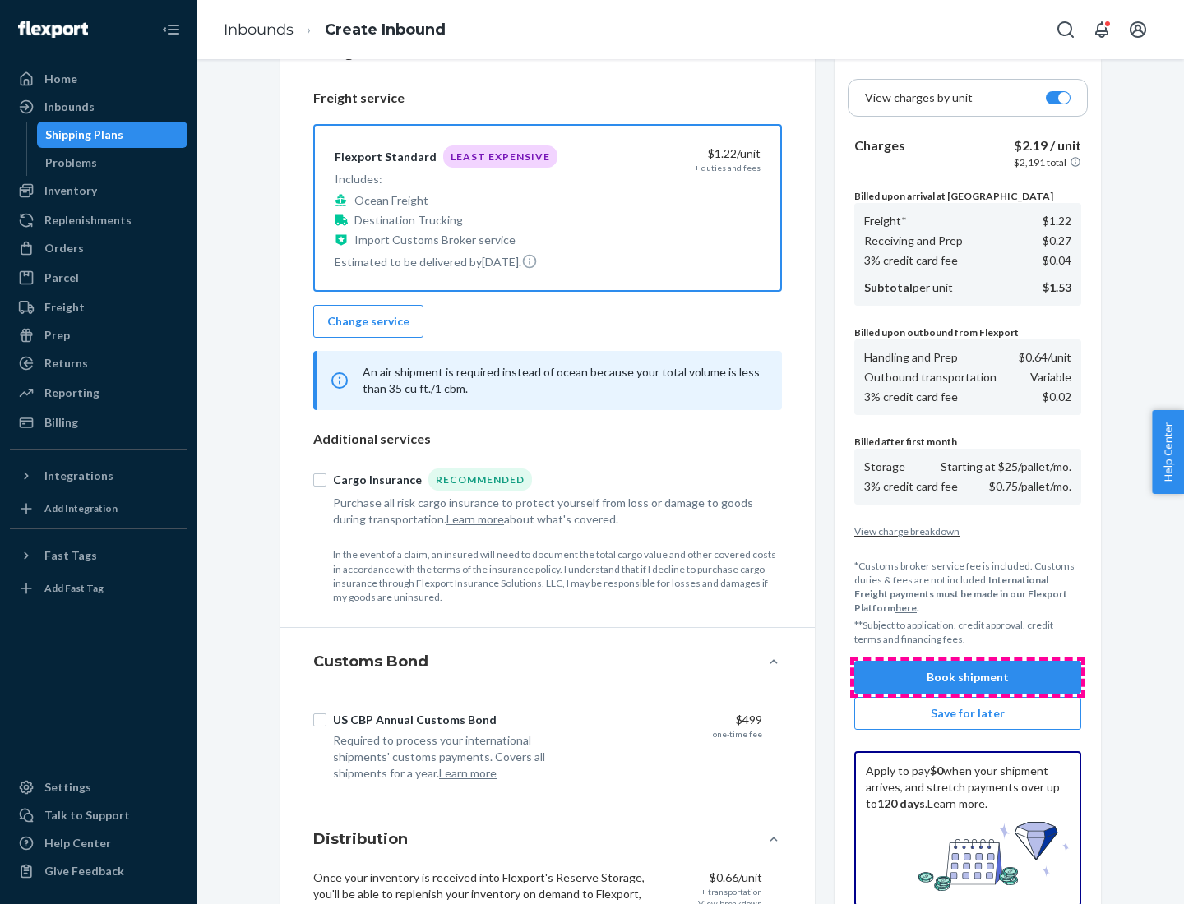
click at [968, 677] on button "Book shipment" at bounding box center [967, 677] width 227 height 33
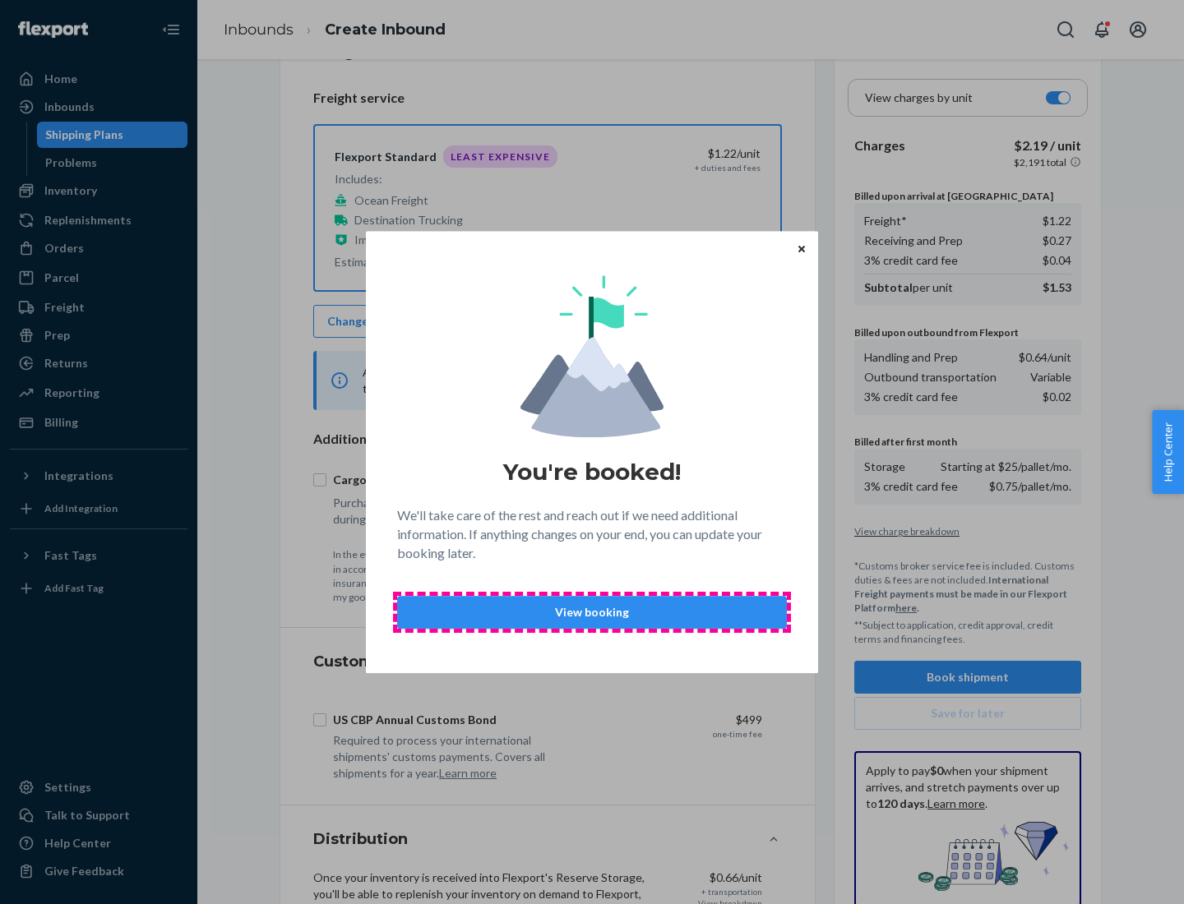
click at [592, 612] on p "View booking" at bounding box center [592, 612] width 362 height 16
